Goal: Information Seeking & Learning: Find specific fact

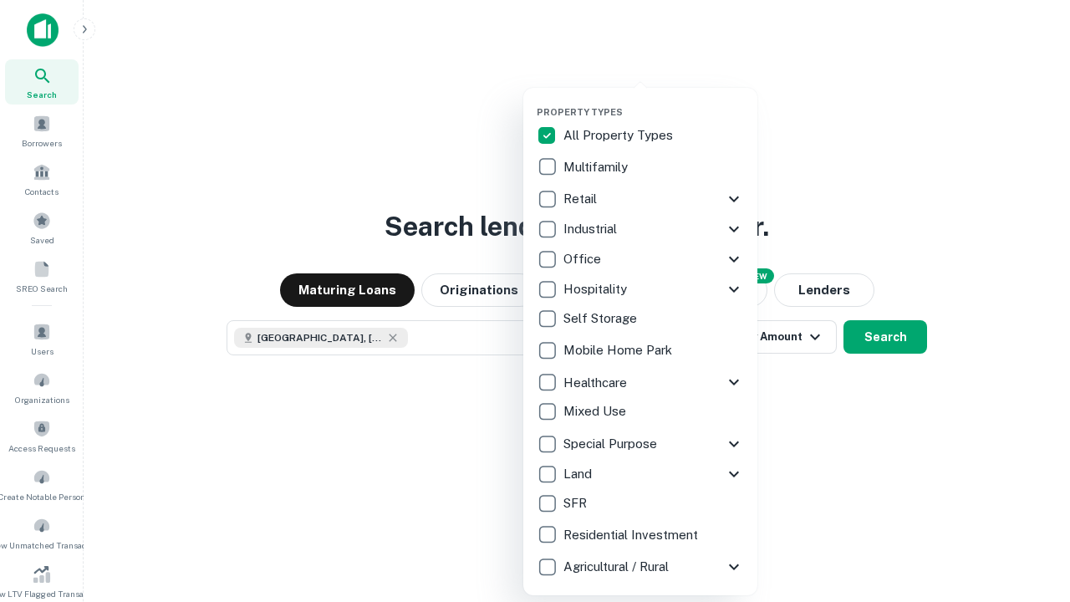
click at [654, 101] on button "button" at bounding box center [654, 101] width 234 height 1
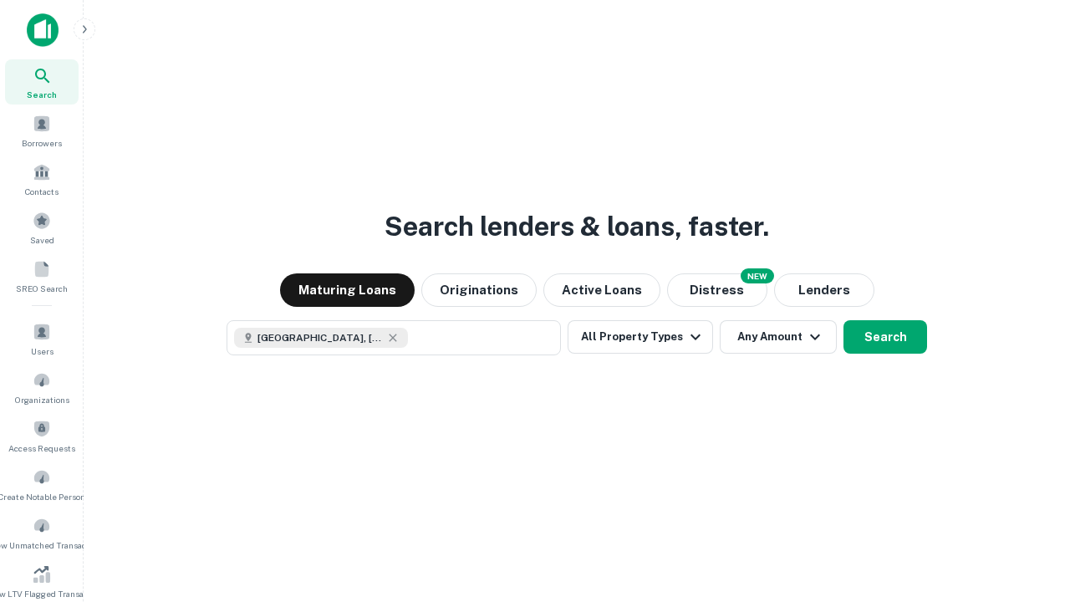
scroll to position [9, 201]
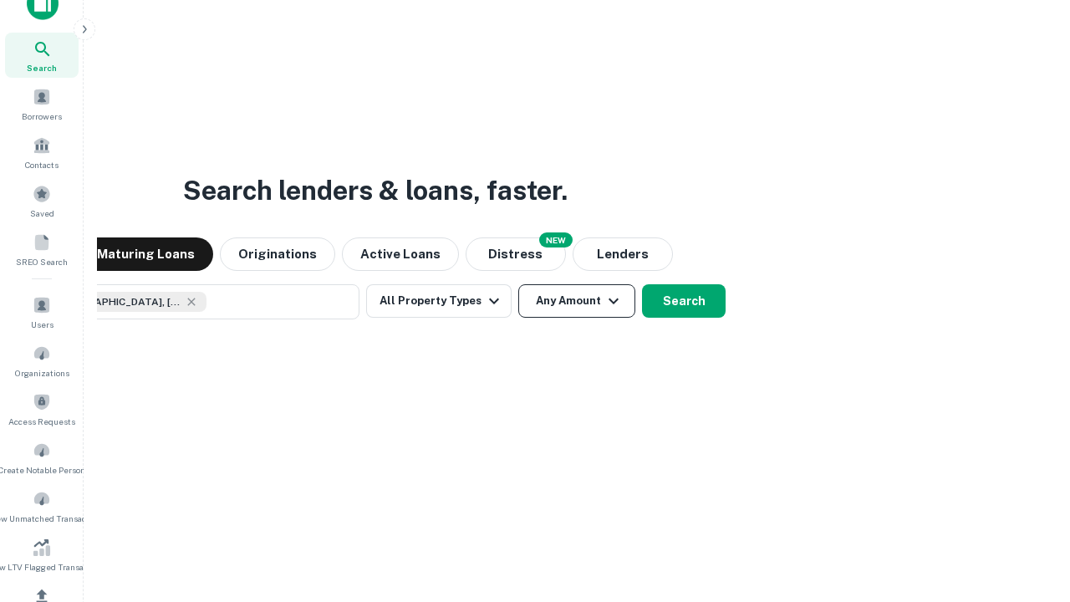
click at [518, 284] on button "Any Amount" at bounding box center [576, 300] width 117 height 33
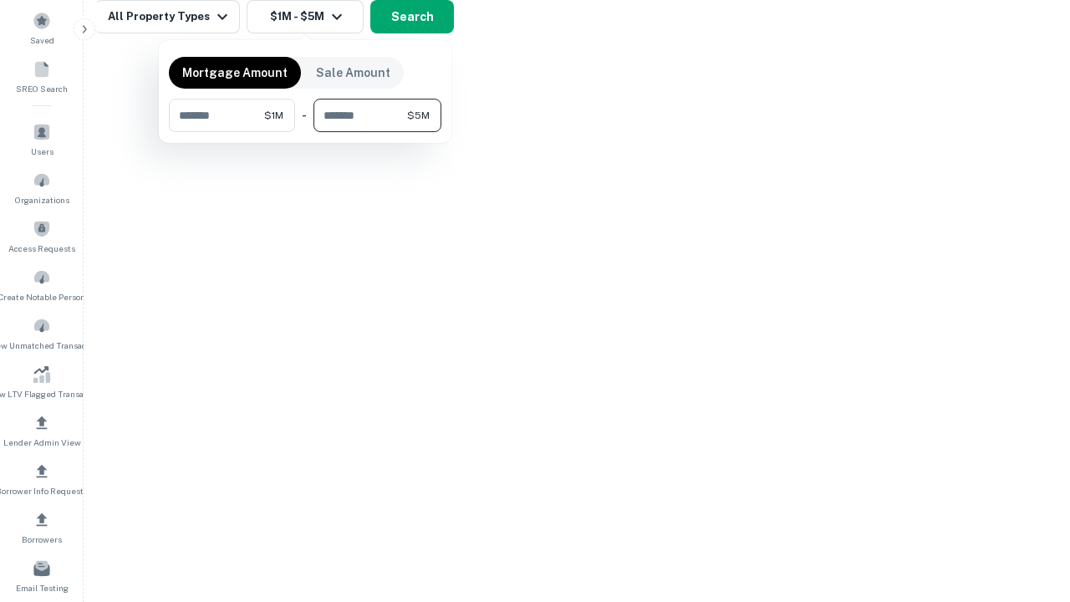
type input "*******"
click at [305, 132] on button "button" at bounding box center [305, 132] width 273 height 1
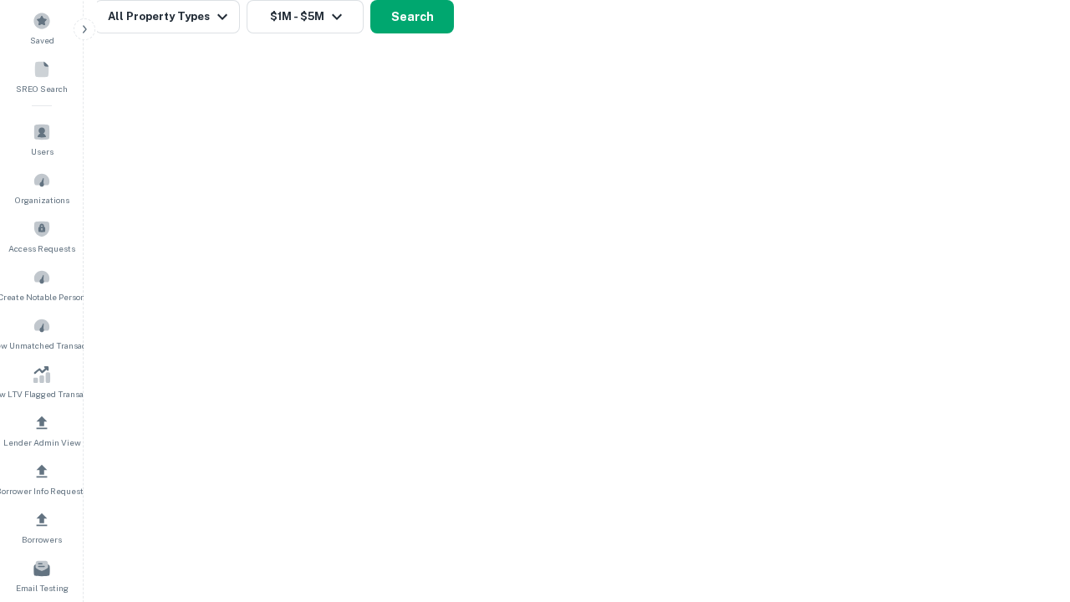
scroll to position [9, 309]
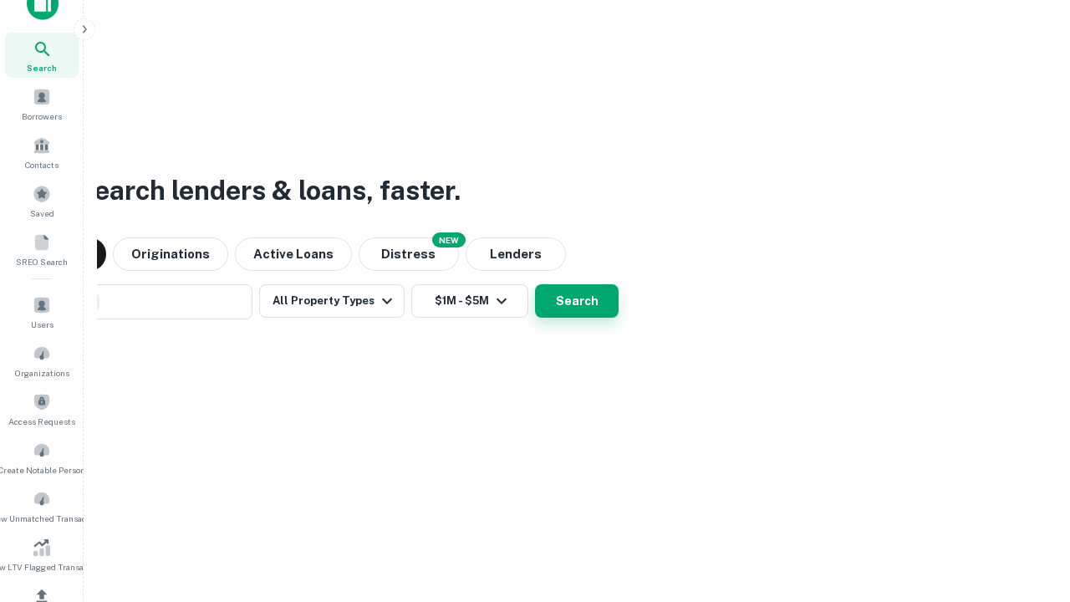
click at [535, 284] on button "Search" at bounding box center [577, 300] width 84 height 33
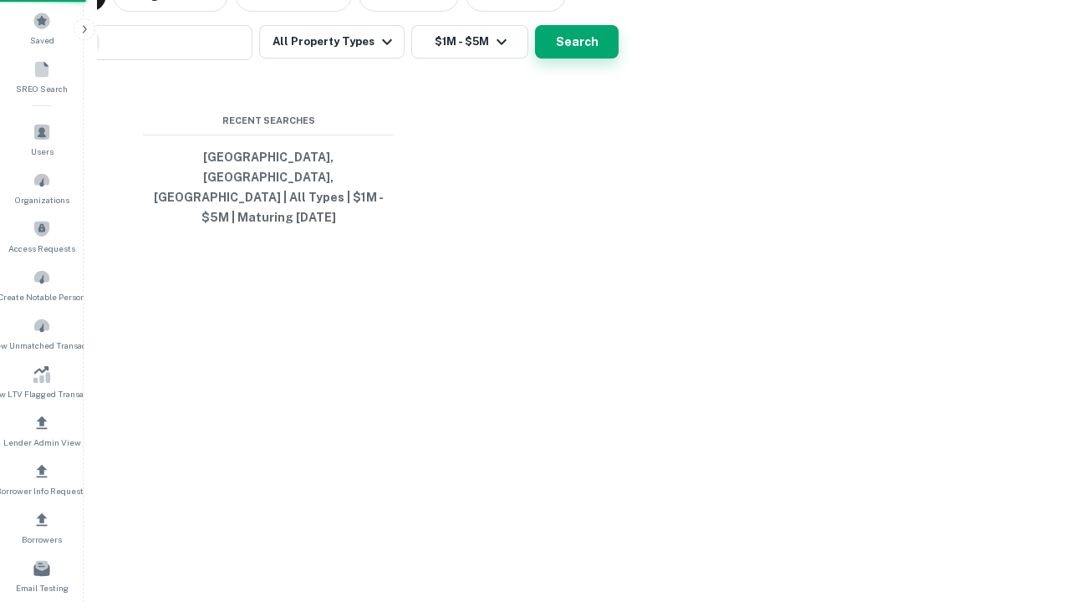
scroll to position [54, 473]
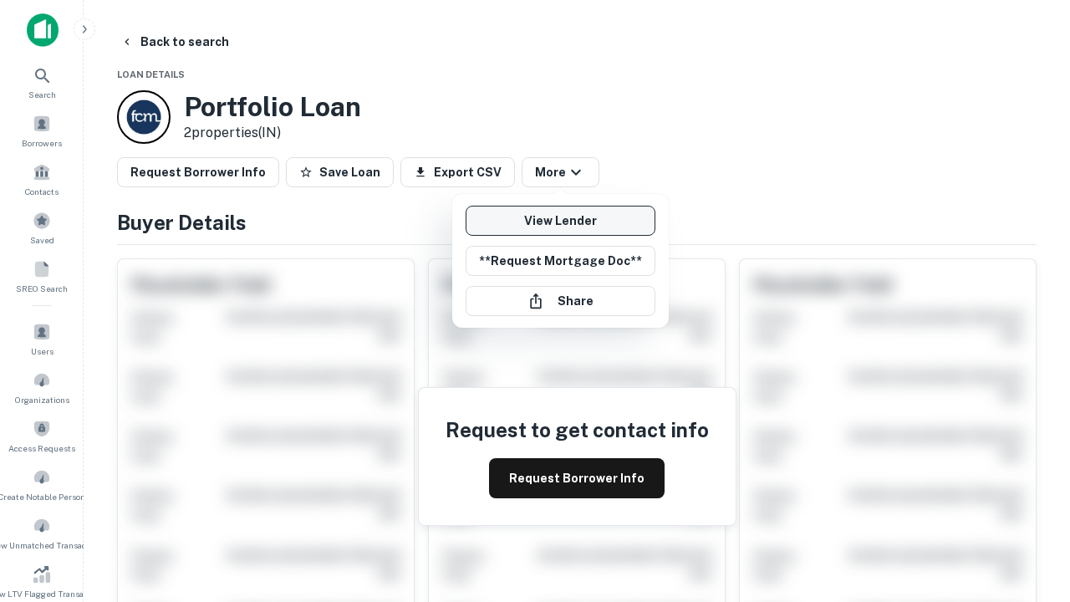
click at [560, 221] on link "View Lender" at bounding box center [561, 221] width 190 height 30
